Goal: Task Accomplishment & Management: Use online tool/utility

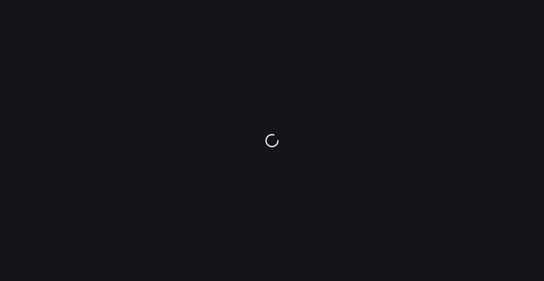
click at [306, 79] on div at bounding box center [272, 140] width 544 height 281
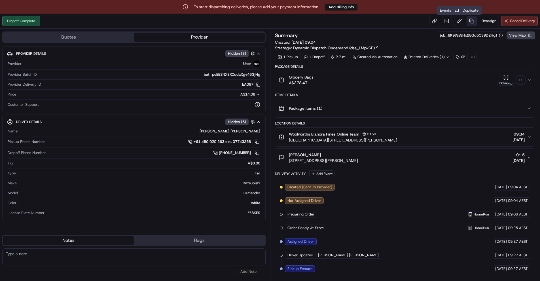
click at [473, 21] on link at bounding box center [472, 21] width 10 height 10
